Goal: Check status: Check status

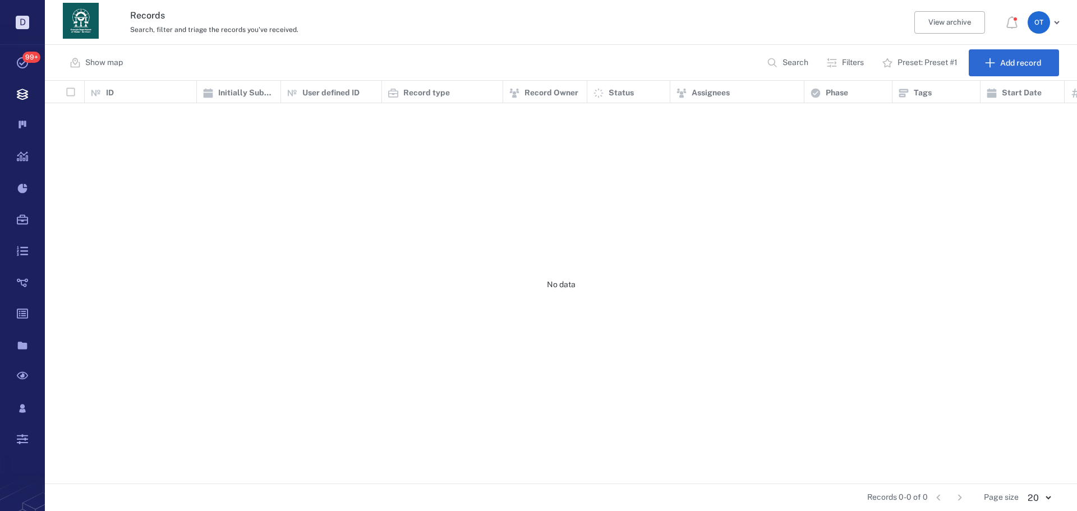
scroll to position [395, 1025]
click at [790, 63] on p "Search" at bounding box center [796, 62] width 26 height 11
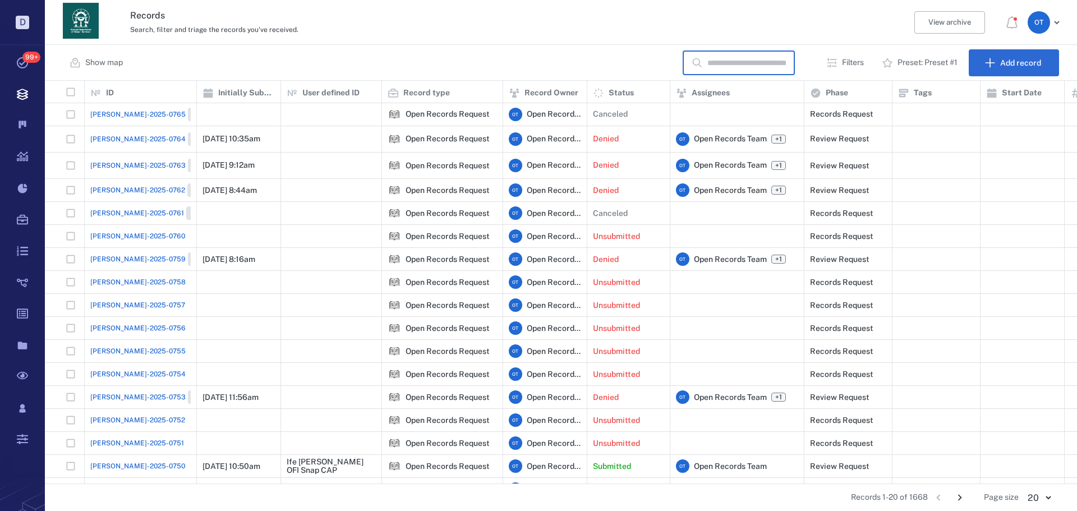
scroll to position [0, 0]
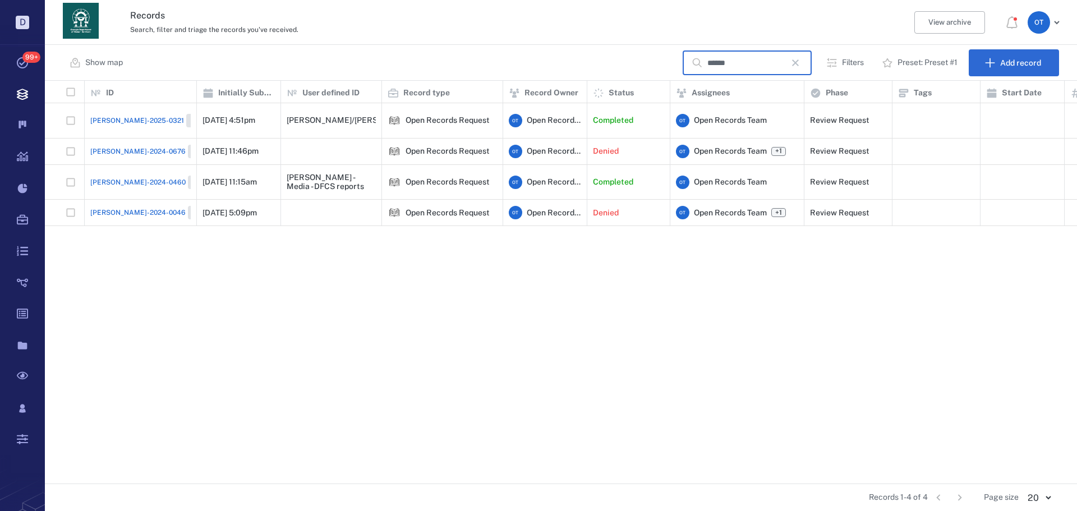
type input "******"
click at [189, 117] on span "Closed" at bounding box center [202, 121] width 26 height 10
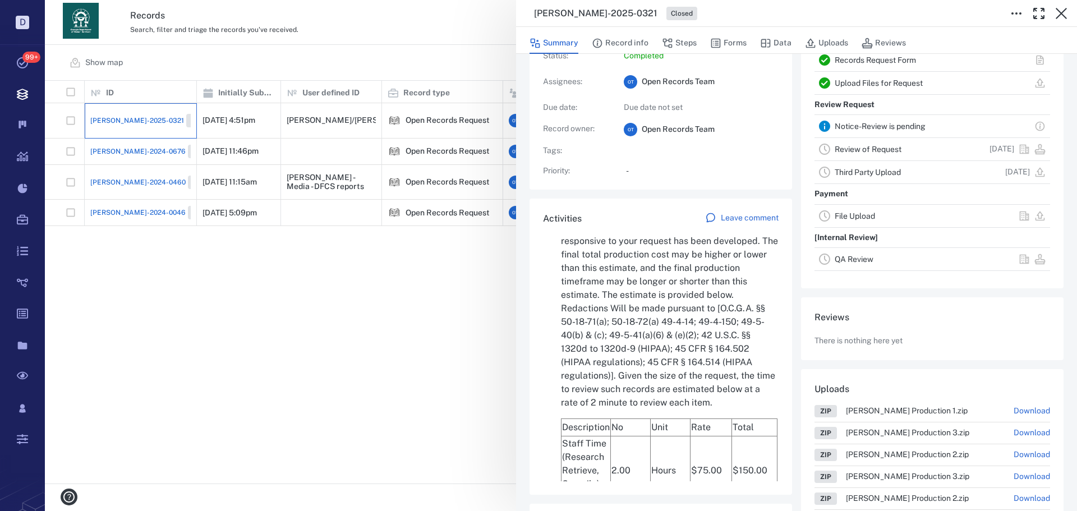
scroll to position [2876, 0]
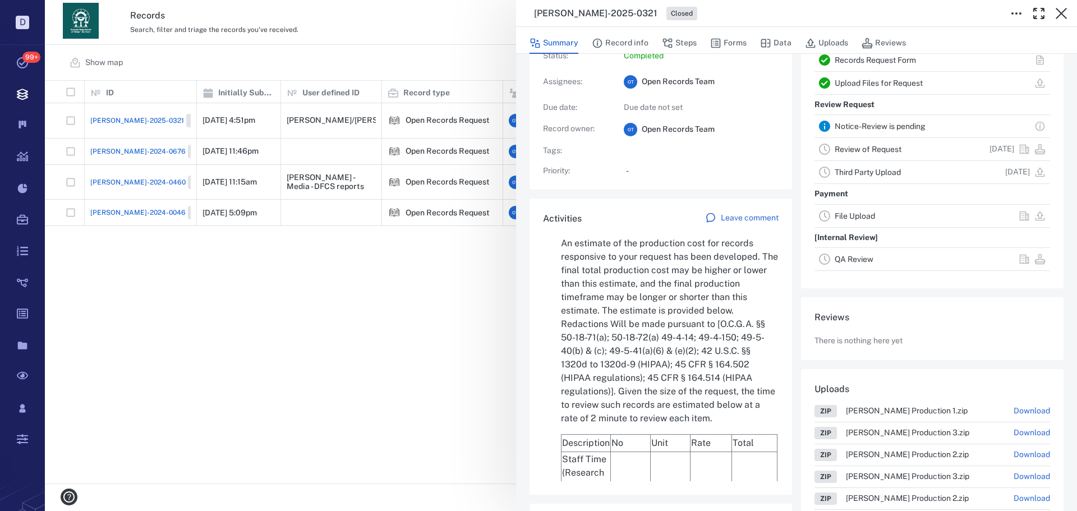
click at [416, 363] on div "[PERSON_NAME]-2025-0321 Closed Summary Record info Steps Forms Data Uploads Rev…" at bounding box center [561, 255] width 1033 height 511
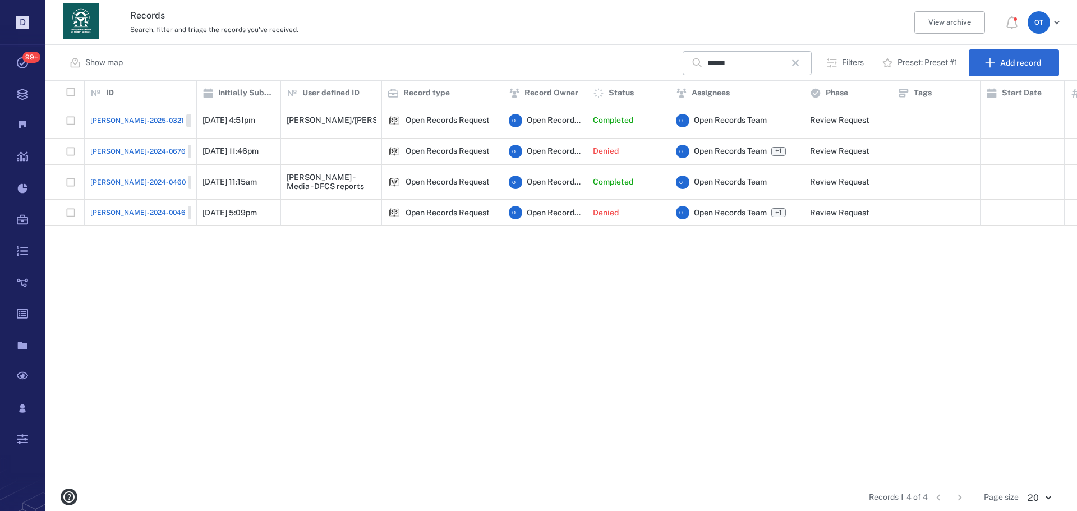
click at [139, 116] on span "[PERSON_NAME]-2025-0321" at bounding box center [137, 121] width 94 height 10
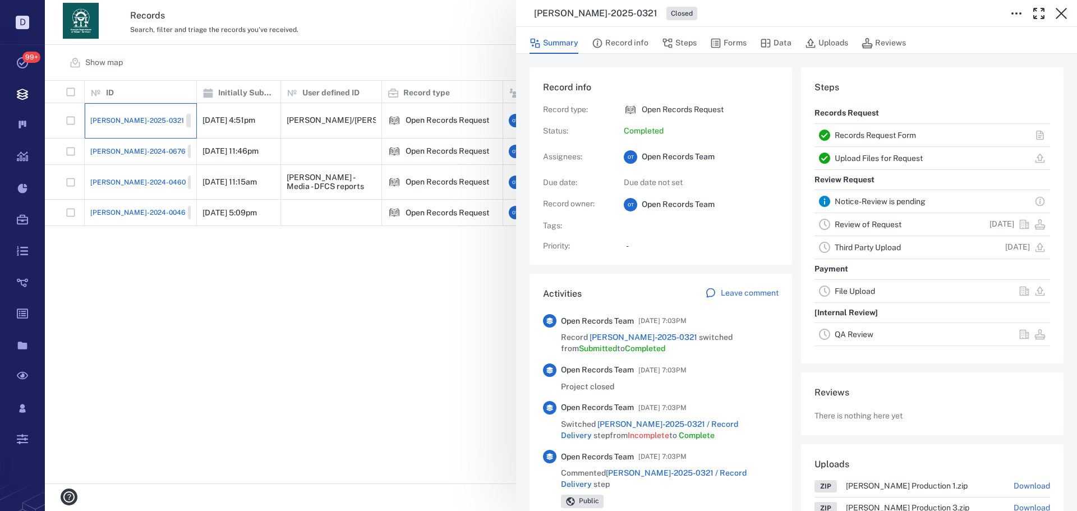
scroll to position [45, 223]
click at [649, 44] on div "Summary Record info Steps Forms Data Uploads Reviews" at bounding box center [797, 42] width 534 height 22
click at [646, 42] on button "Record info" at bounding box center [620, 43] width 57 height 21
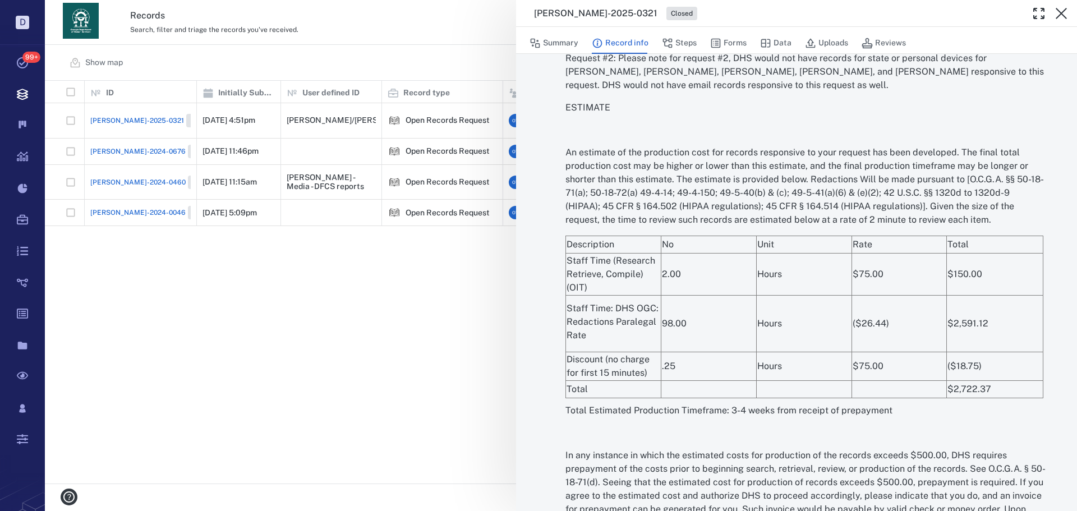
scroll to position [2301, 0]
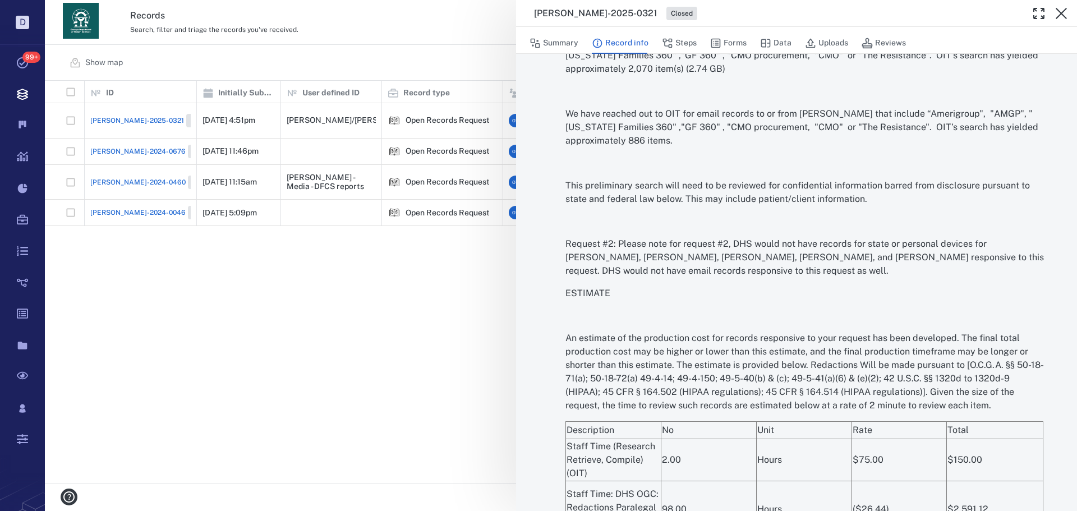
drag, startPoint x: 827, startPoint y: 281, endPoint x: 772, endPoint y: 269, distance: 56.7
click at [772, 269] on p "Request #2: Please note for request #2, DHS would not have records for state or…" at bounding box center [806, 257] width 480 height 40
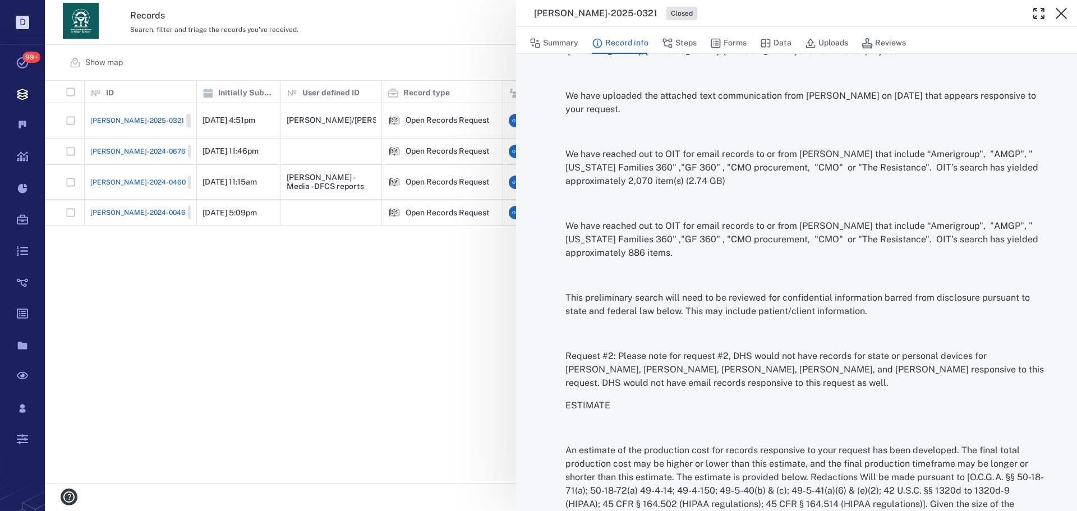
scroll to position [2357, 0]
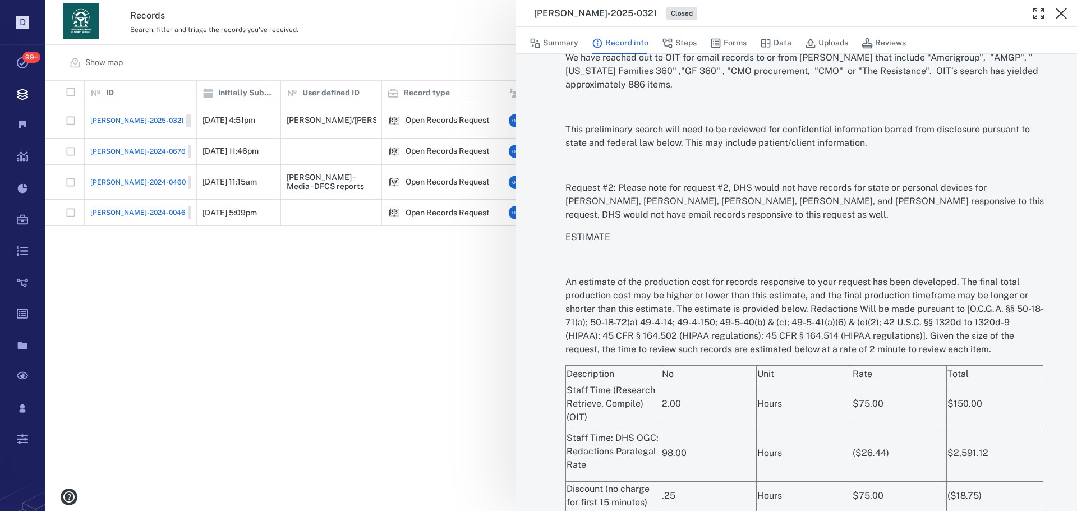
click at [826, 222] on p "Request #2: Please note for request #2, DHS would not have records for state or…" at bounding box center [806, 201] width 480 height 40
drag, startPoint x: 827, startPoint y: 227, endPoint x: 567, endPoint y: 194, distance: 261.9
click at [567, 194] on div "Upon review of your request by the [US_STATE] Department of Human Services (DHS…" at bounding box center [806, 214] width 480 height 918
